Goal: Task Accomplishment & Management: Use online tool/utility

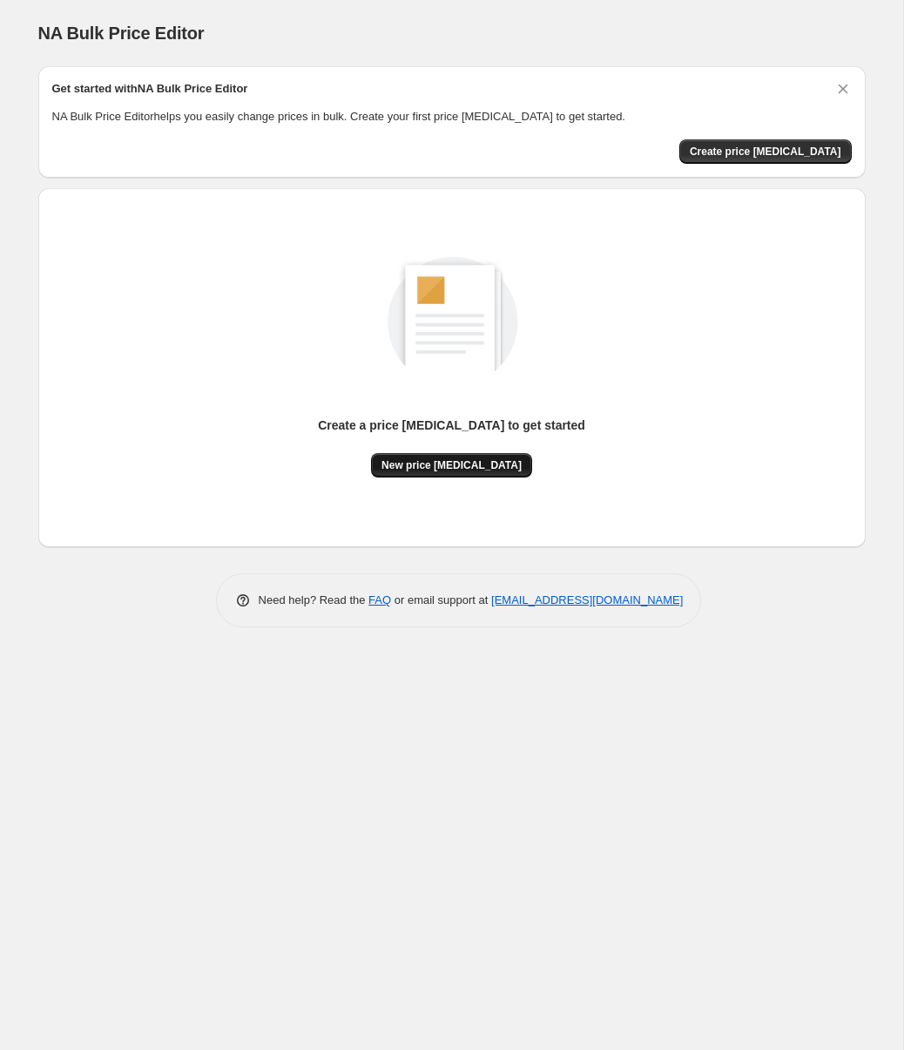
click at [416, 471] on span "New price [MEDICAL_DATA]" at bounding box center [452, 465] width 140 height 14
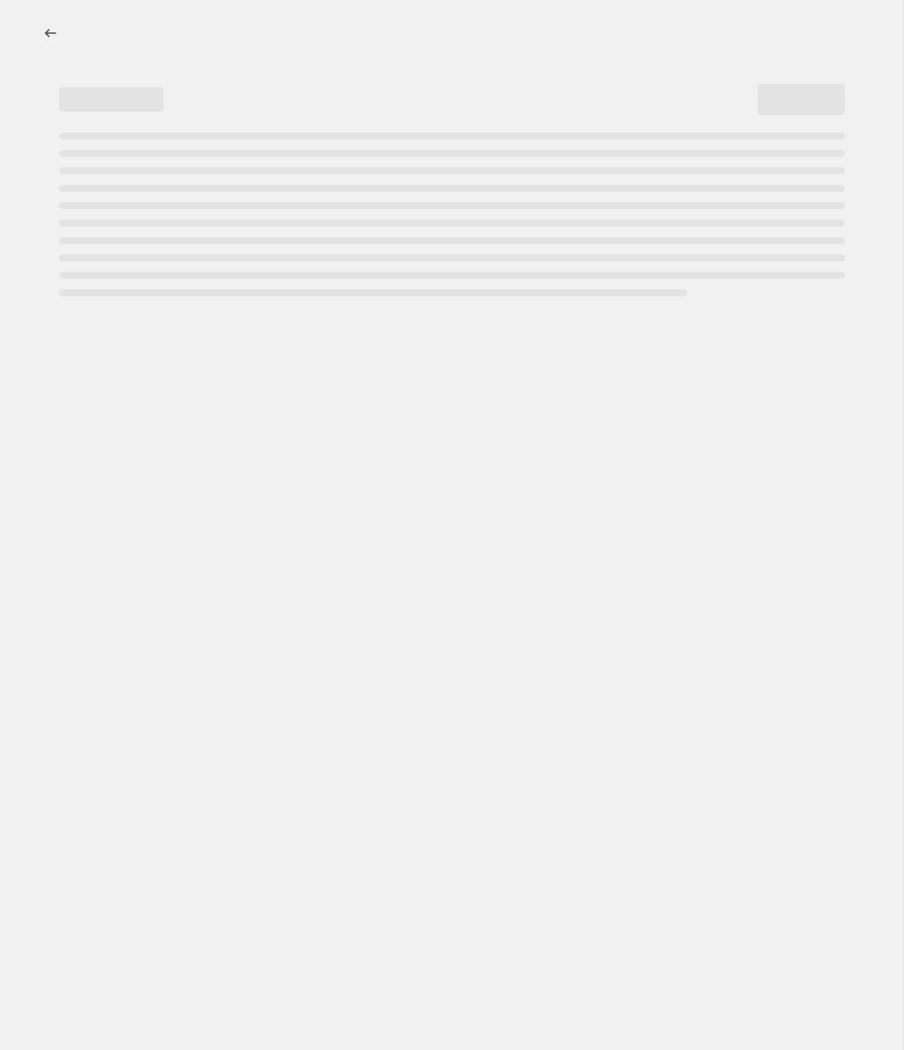
select select "percentage"
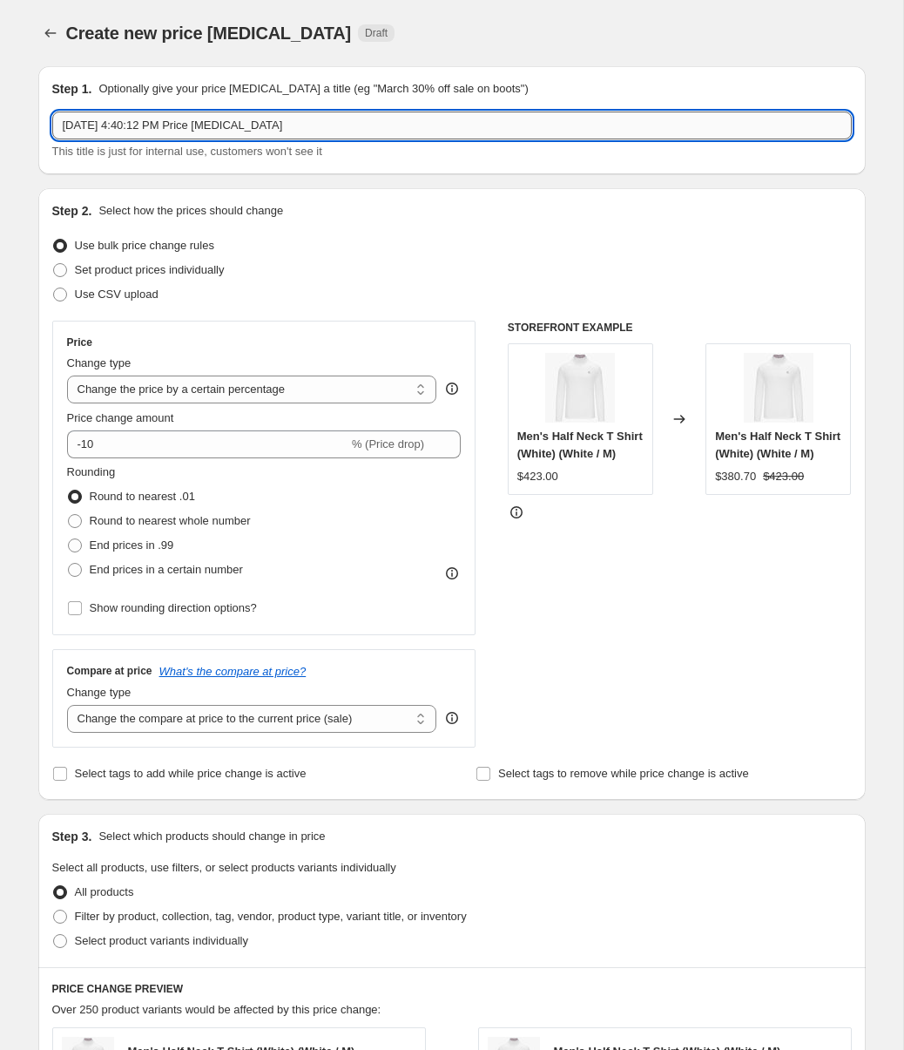
click at [296, 123] on input "[DATE] 4:40:12 PM Price [MEDICAL_DATA]" at bounding box center [452, 126] width 800 height 28
click at [260, 127] on input "[DATE] 4:40:12 PM Price [MEDICAL_DATA]" at bounding box center [452, 126] width 800 height 28
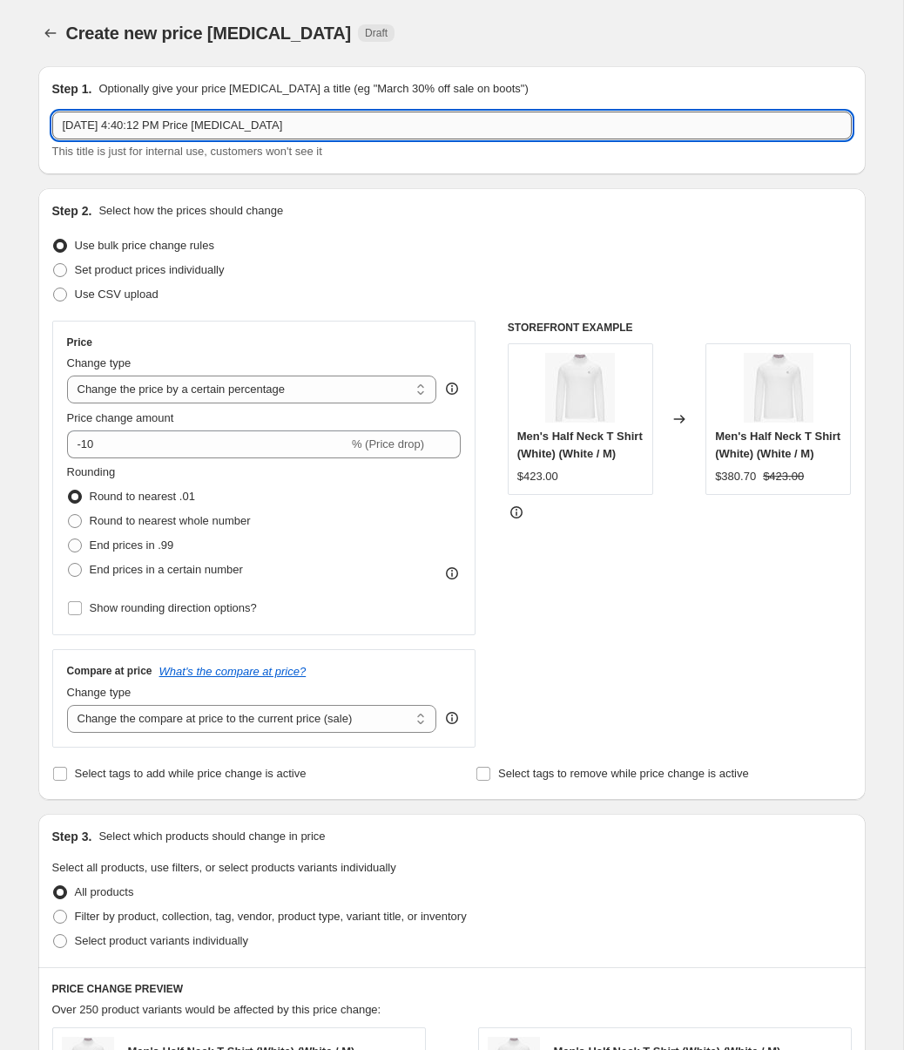
click at [260, 127] on input "[DATE] 4:40:12 PM Price [MEDICAL_DATA]" at bounding box center [452, 126] width 800 height 28
type input "O"
type input "[DATE]-[DATE] Off Season Sale"
click at [335, 273] on div "Set product prices individually" at bounding box center [452, 270] width 800 height 24
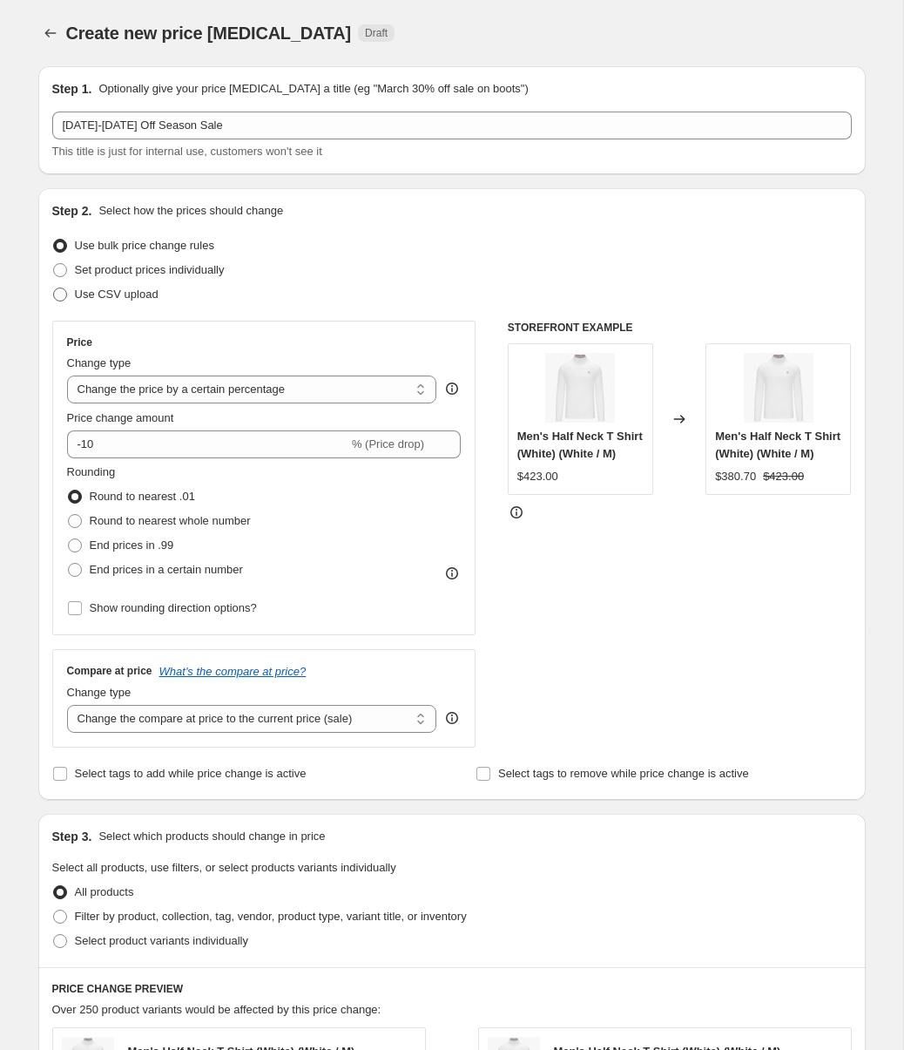
click at [146, 292] on span "Use CSV upload" at bounding box center [117, 294] width 84 height 13
click at [54, 288] on input "Use CSV upload" at bounding box center [53, 288] width 1 height 1
radio input "true"
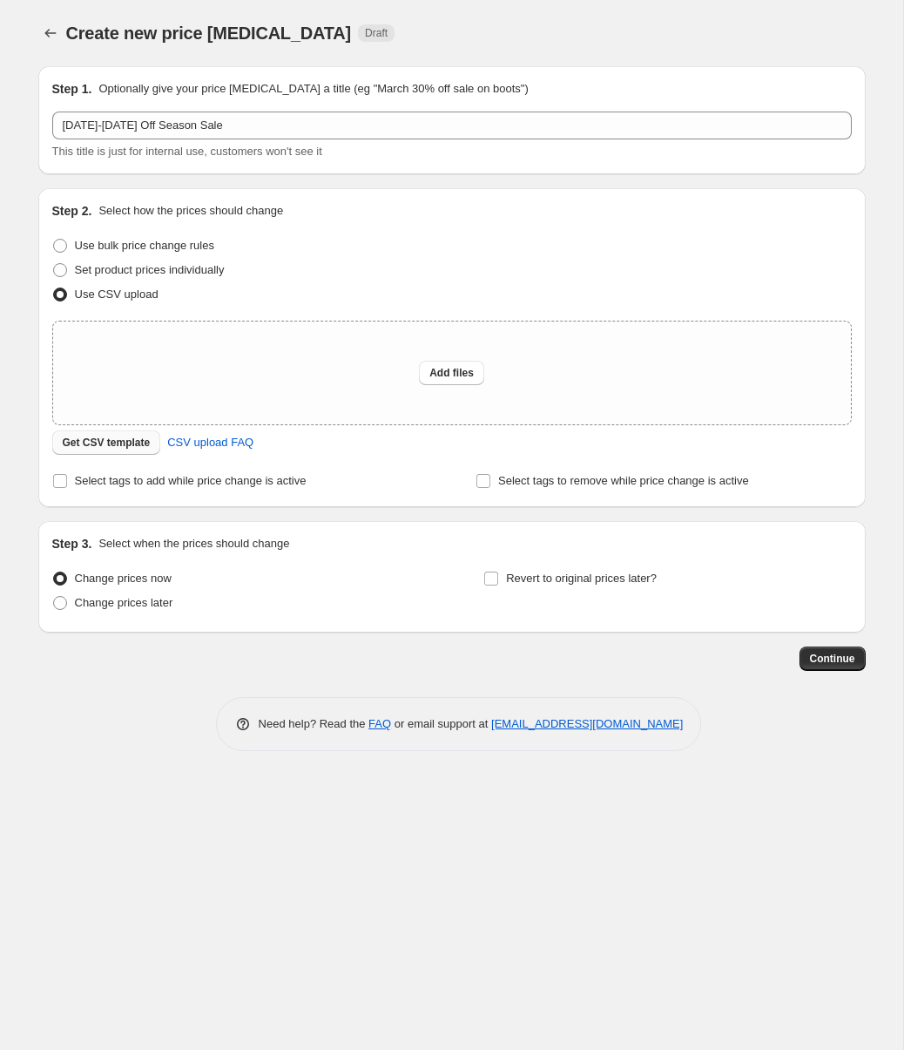
click at [95, 439] on span "Get CSV template" at bounding box center [107, 443] width 88 height 14
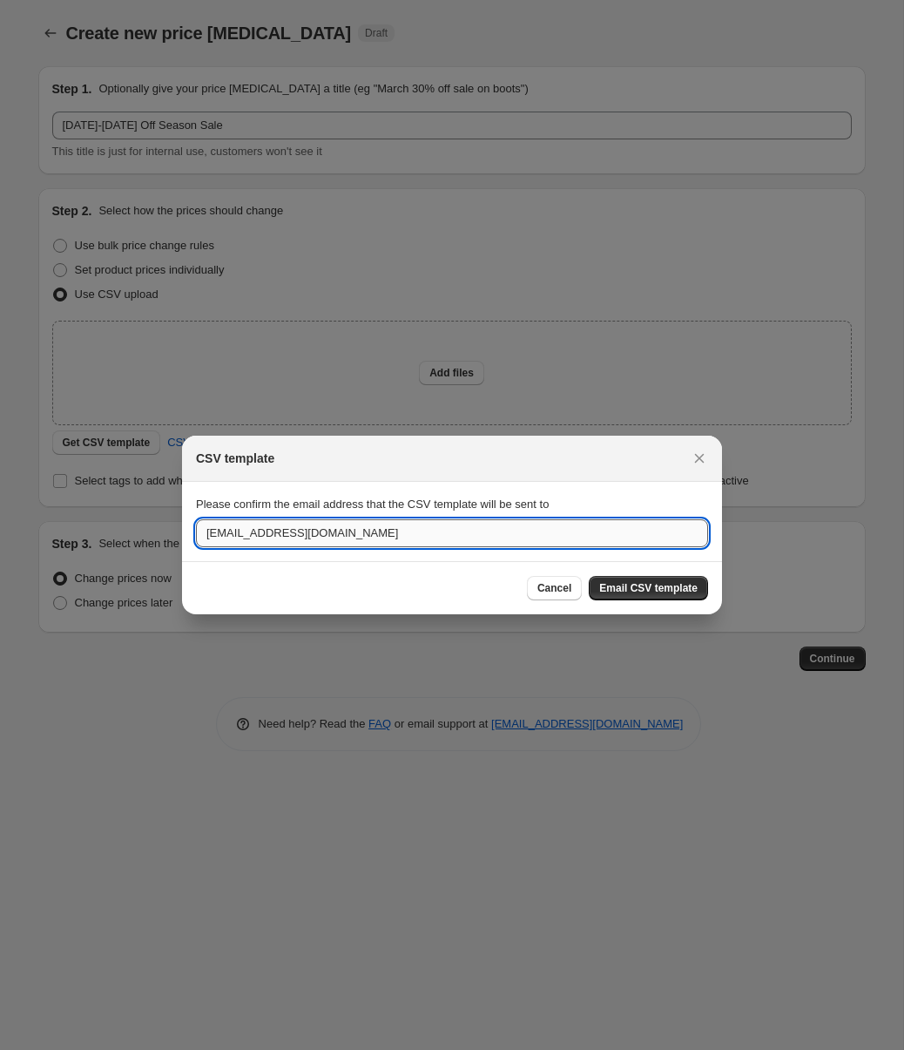
click at [449, 529] on input "[EMAIL_ADDRESS][DOMAIN_NAME]" at bounding box center [452, 533] width 512 height 28
click at [450, 529] on input "[EMAIL_ADDRESS][DOMAIN_NAME]" at bounding box center [452, 533] width 512 height 28
click at [399, 559] on section "Please confirm the email address that the CSV template will be sent to [EMAIL_A…" at bounding box center [452, 521] width 540 height 78
click at [388, 526] on input "[EMAIL_ADDRESS][DOMAIN_NAME]" at bounding box center [452, 533] width 512 height 28
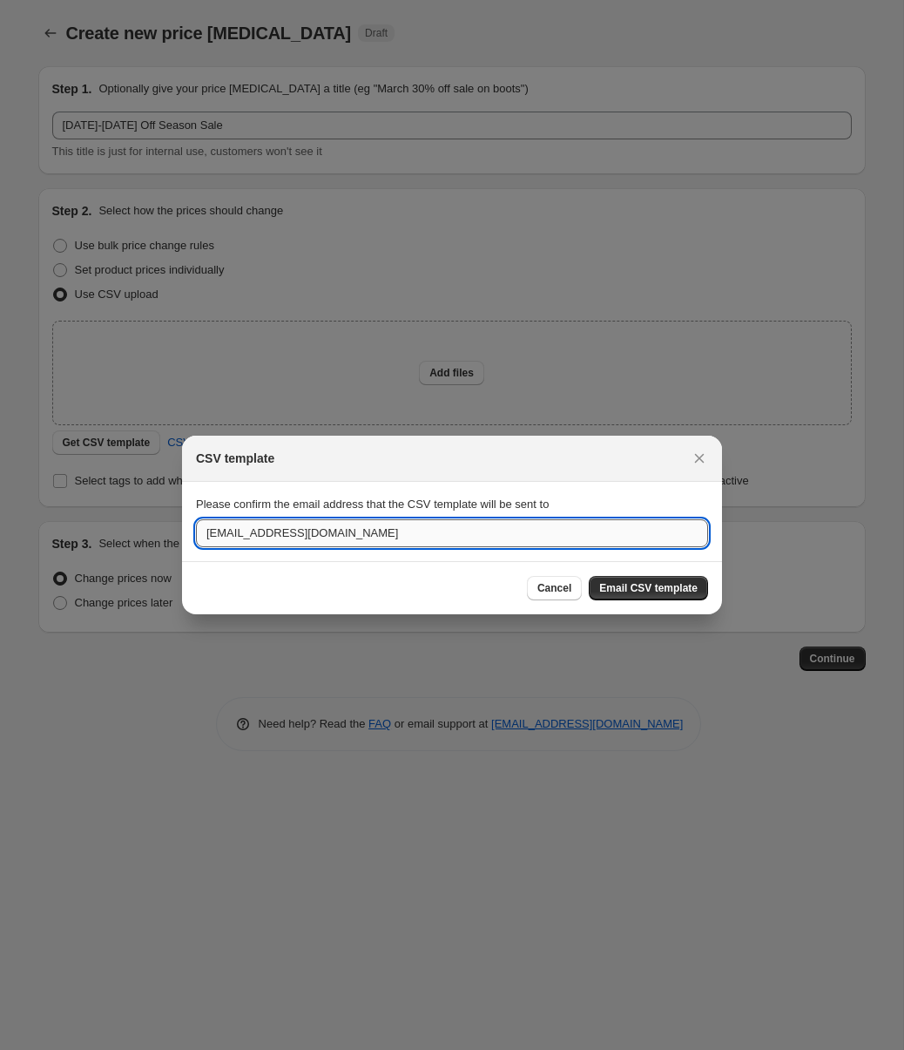
click at [387, 526] on input "[EMAIL_ADDRESS][DOMAIN_NAME]" at bounding box center [452, 533] width 512 height 28
type input "[EMAIL_ADDRESS][DOMAIN_NAME]"
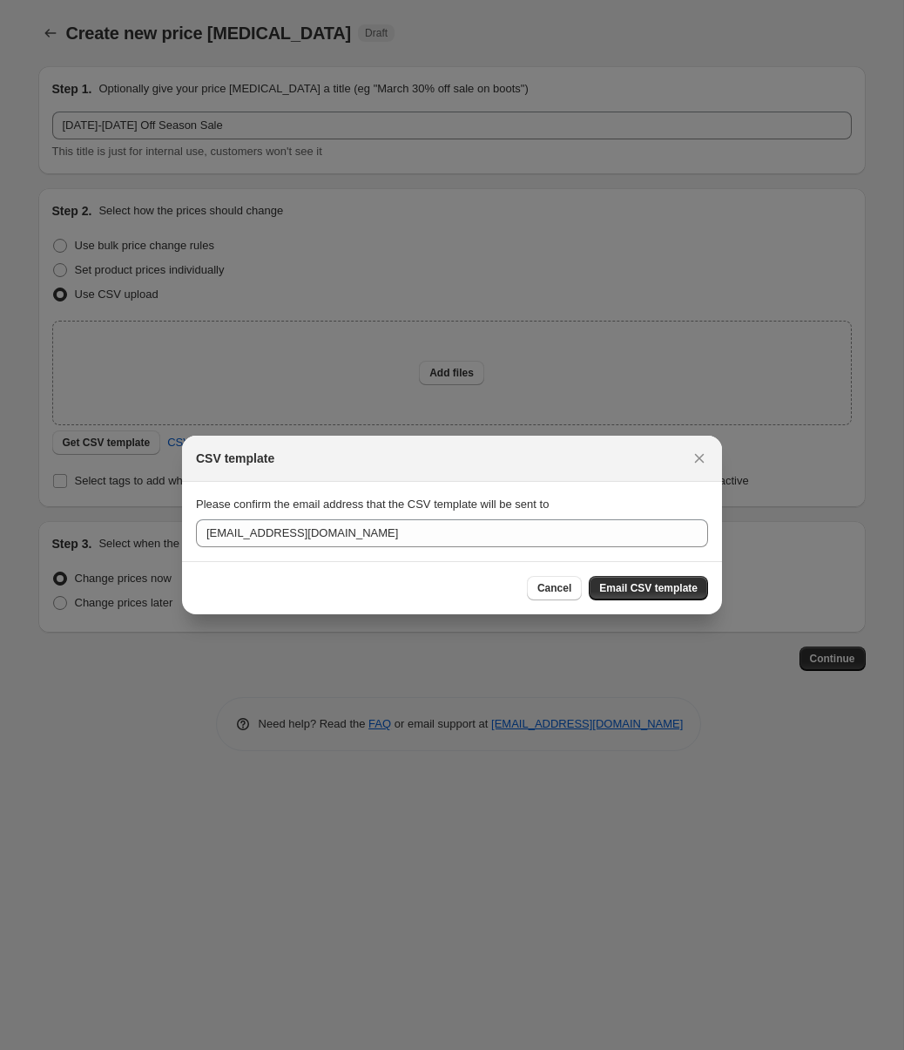
click at [663, 595] on button "Email CSV template" at bounding box center [648, 588] width 119 height 24
